Goal: Entertainment & Leisure: Consume media (video, audio)

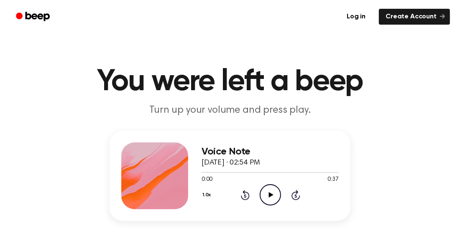
click at [271, 194] on icon at bounding box center [271, 194] width 5 height 5
click at [246, 194] on icon "Rewind 5 seconds" at bounding box center [244, 195] width 9 height 11
click at [245, 196] on icon at bounding box center [245, 195] width 2 height 3
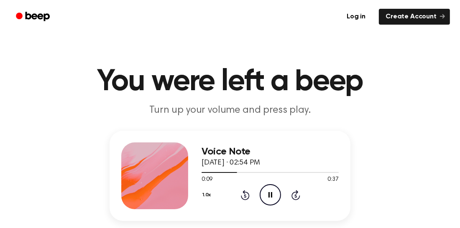
click at [245, 196] on icon at bounding box center [245, 195] width 2 height 3
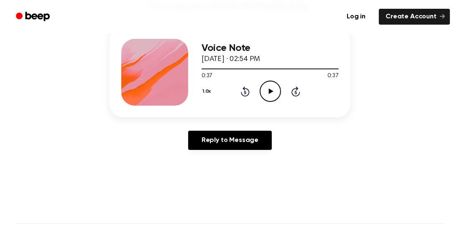
scroll to position [107, 0]
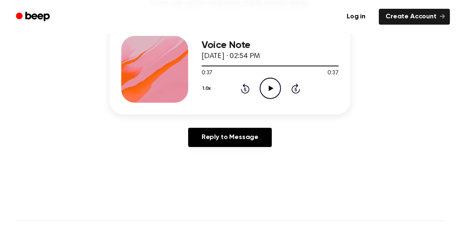
click at [138, 165] on main "You were left a beep Turn up your volume and press play. Voice Note [DATE] · 02…" at bounding box center [230, 151] width 460 height 516
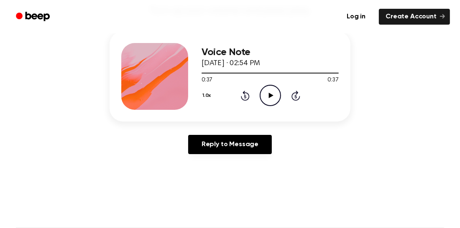
scroll to position [92, 0]
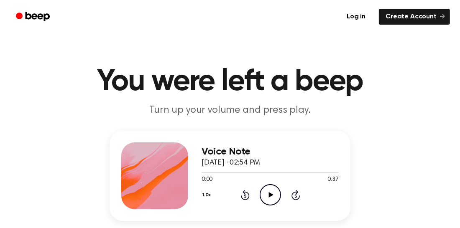
click at [269, 197] on icon at bounding box center [271, 194] width 5 height 5
click at [296, 196] on icon at bounding box center [295, 195] width 2 height 3
click at [295, 196] on icon "Skip 5 seconds" at bounding box center [295, 195] width 9 height 11
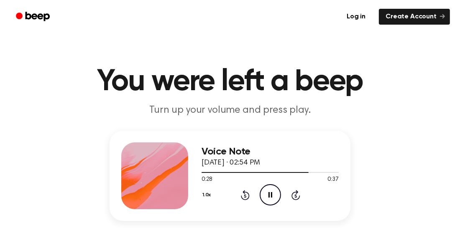
click at [295, 196] on icon "Skip 5 seconds" at bounding box center [295, 195] width 9 height 11
